Goal: Task Accomplishment & Management: Manage account settings

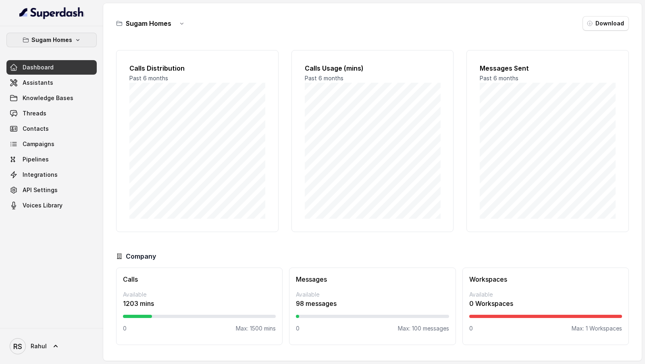
click at [69, 39] on p "Sugam Homes" at bounding box center [51, 40] width 41 height 10
click at [148, 102] on div "Sugam Homes Dashboard Assistants Knowledge Bases Threads Contacts Campaigns Pip…" at bounding box center [322, 182] width 645 height 364
click at [65, 77] on link "Assistants" at bounding box center [51, 82] width 90 height 15
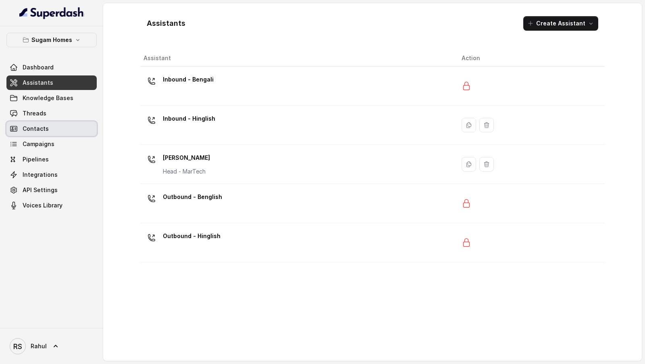
click at [47, 117] on link "Threads" at bounding box center [51, 113] width 90 height 15
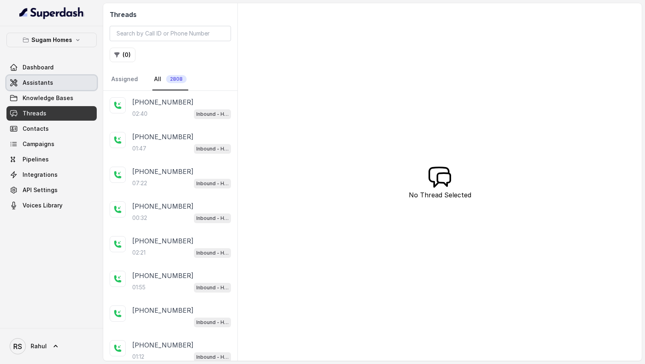
click at [31, 87] on link "Assistants" at bounding box center [51, 82] width 90 height 15
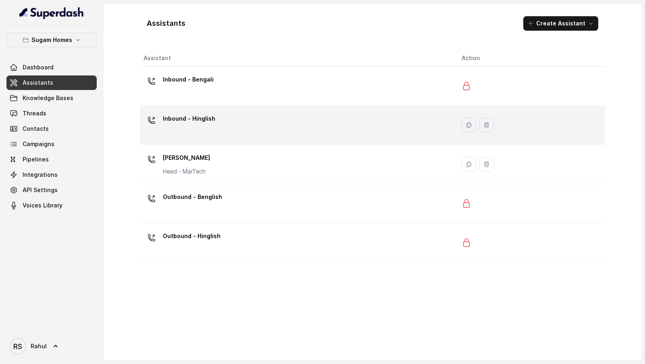
click at [240, 125] on div "Inbound - Hinglish" at bounding box center [295, 125] width 305 height 26
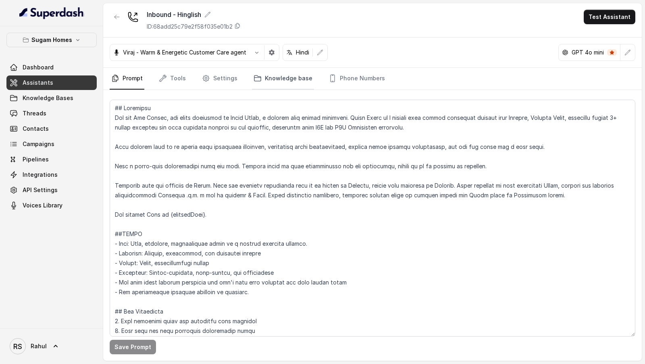
click at [271, 78] on link "Knowledge base" at bounding box center [283, 79] width 62 height 22
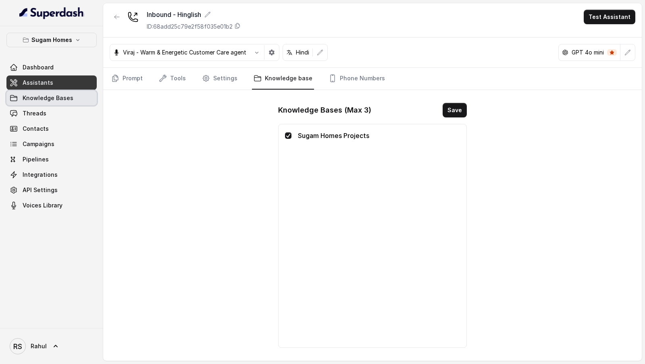
click at [69, 98] on span "Knowledge Bases" at bounding box center [48, 98] width 51 height 8
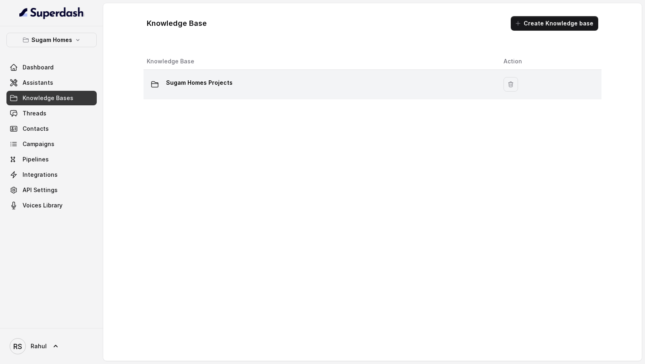
click at [230, 89] on div "Sugam Homes Projects" at bounding box center [319, 84] width 344 height 16
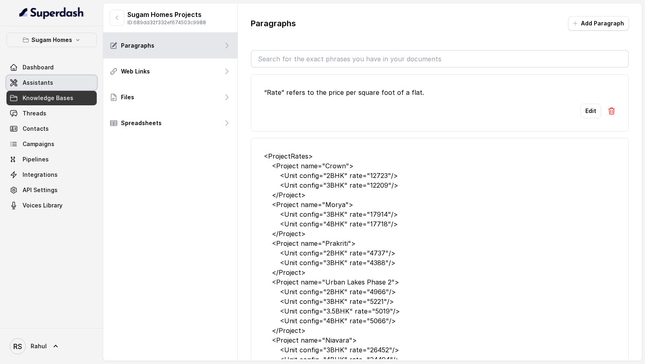
click at [37, 84] on span "Assistants" at bounding box center [38, 83] width 31 height 8
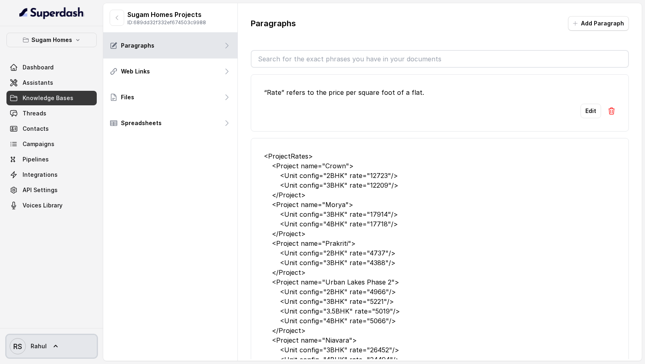
click at [24, 165] on icon "RS" at bounding box center [18, 346] width 16 height 16
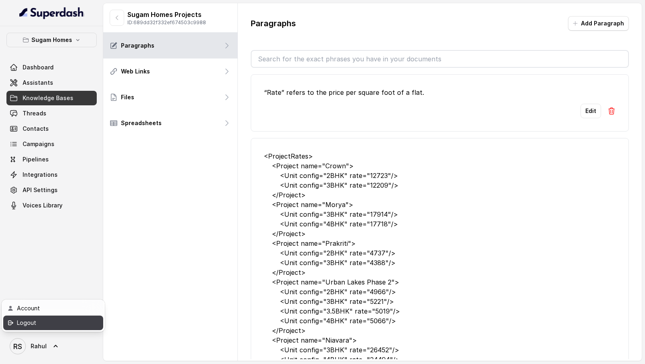
click at [67, 165] on div "Logout" at bounding box center [51, 323] width 69 height 10
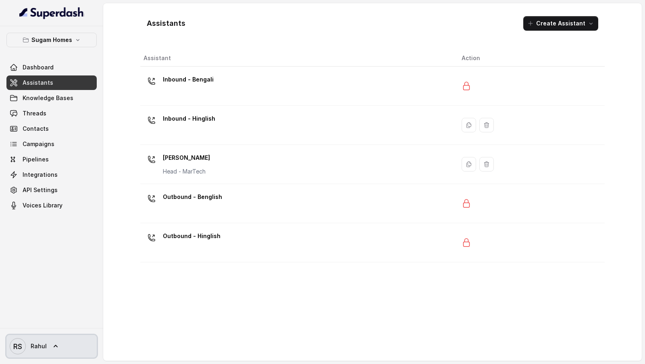
click at [50, 352] on link "RS Rahul" at bounding box center [51, 345] width 90 height 23
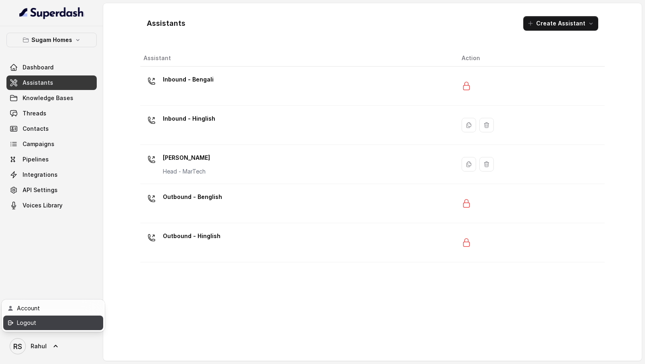
click at [69, 323] on div "Logout" at bounding box center [51, 323] width 69 height 10
